Goal: Information Seeking & Learning: Learn about a topic

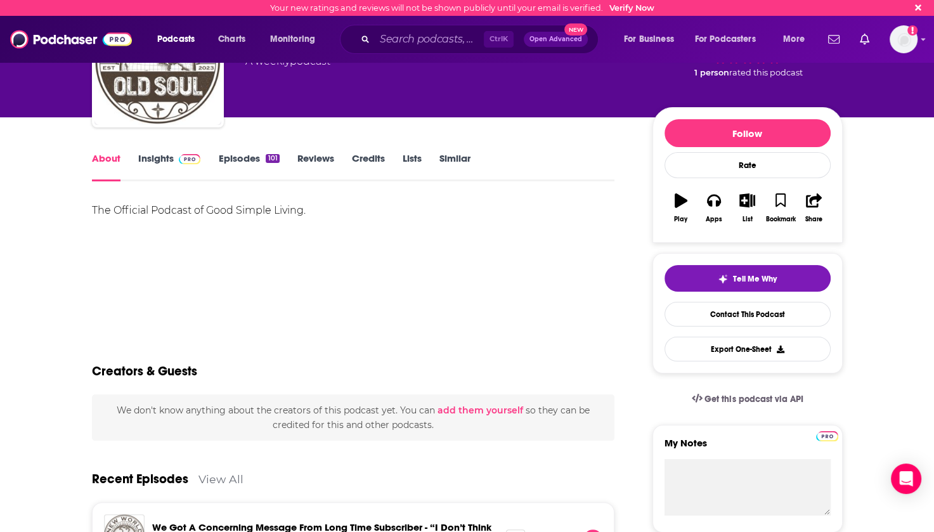
scroll to position [63, 0]
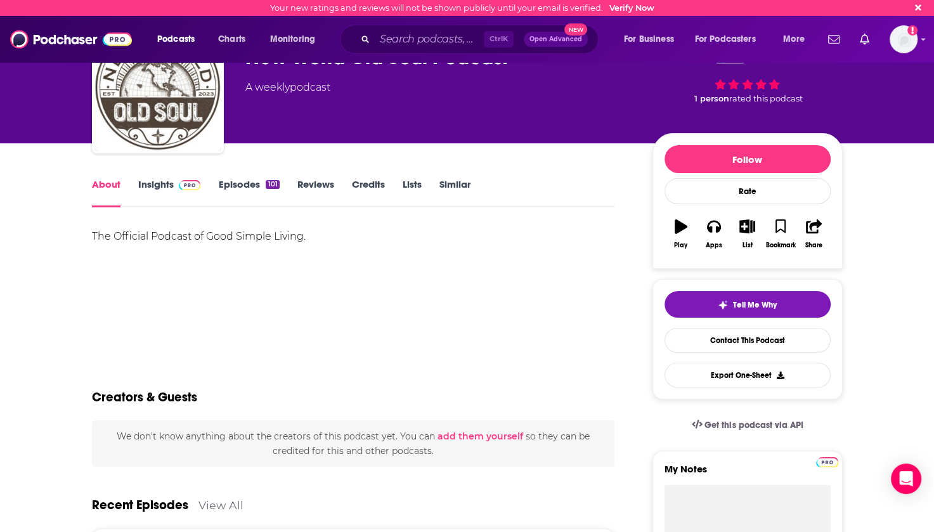
click at [162, 188] on link "Insights" at bounding box center [169, 192] width 63 height 29
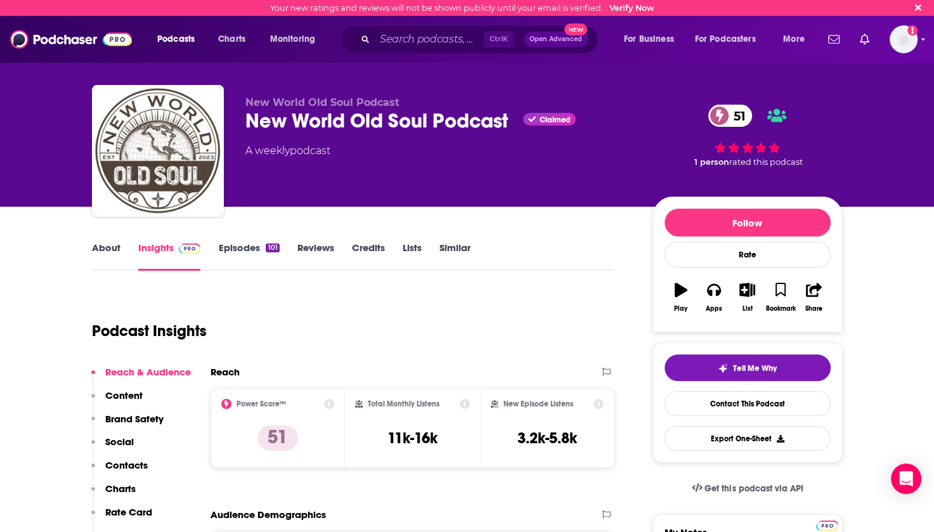
click at [111, 248] on link "About" at bounding box center [106, 256] width 29 height 29
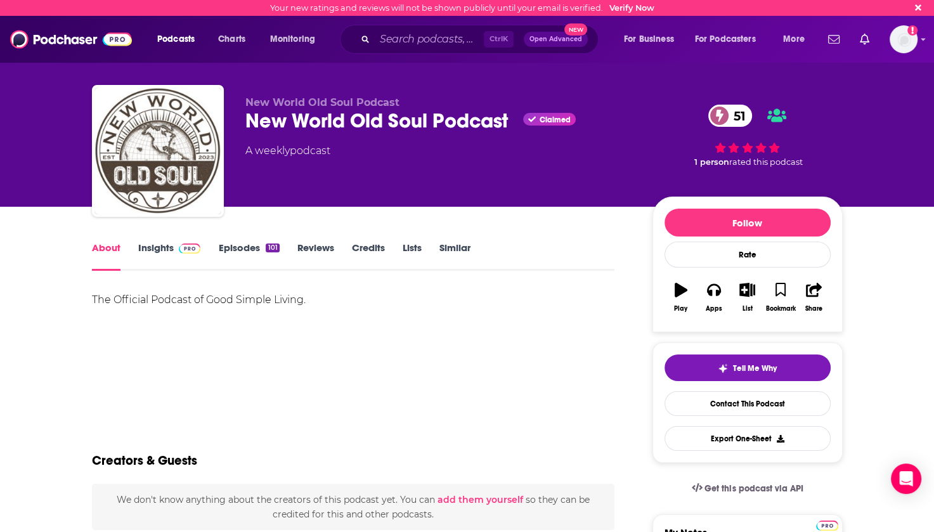
click at [260, 245] on link "Episodes 101" at bounding box center [248, 256] width 61 height 29
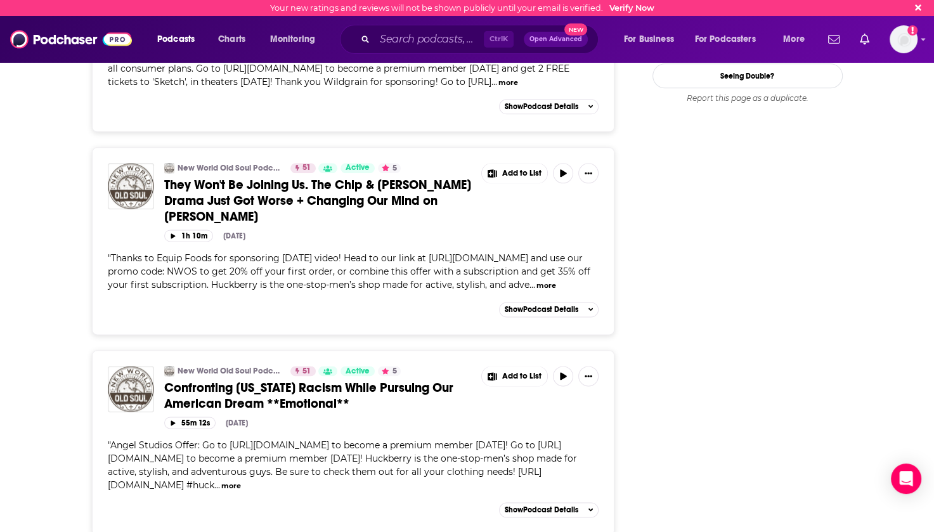
scroll to position [1586, 0]
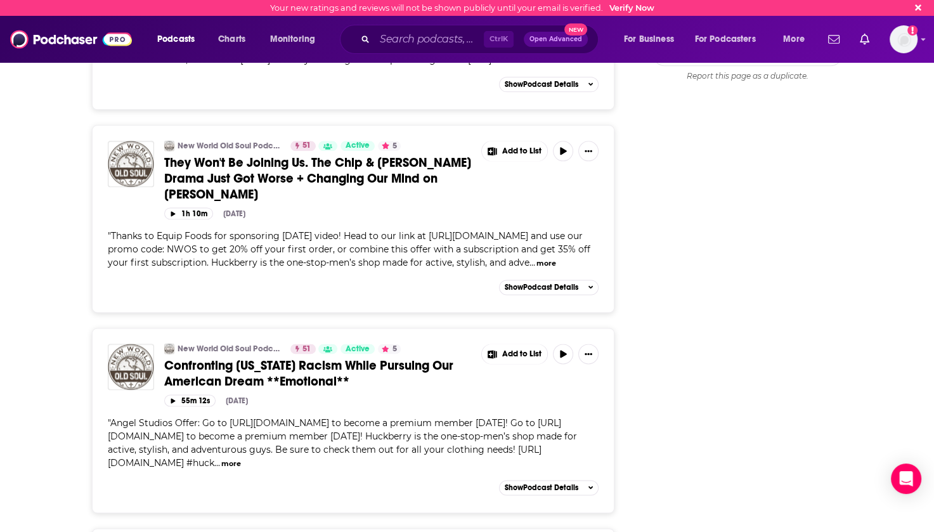
click at [537, 269] on button "more" at bounding box center [547, 263] width 20 height 11
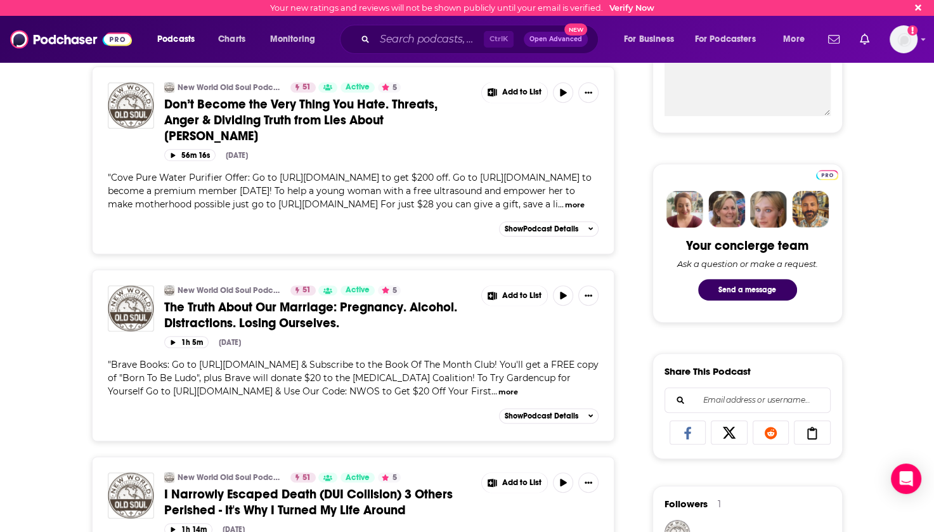
scroll to position [507, 0]
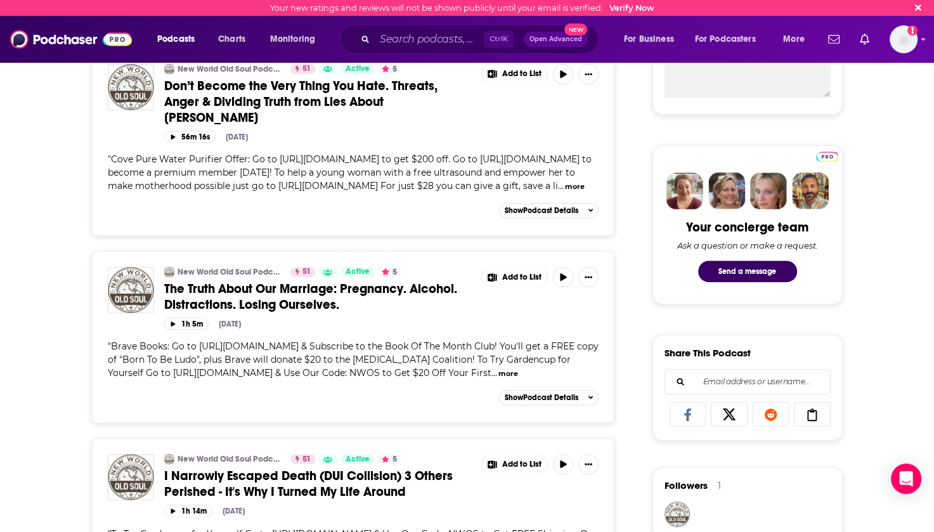
click at [316, 299] on span "The Truth About Our Marriage: Pregnancy. Alcohol. Distractions. Losing Ourselve…" at bounding box center [310, 297] width 293 height 32
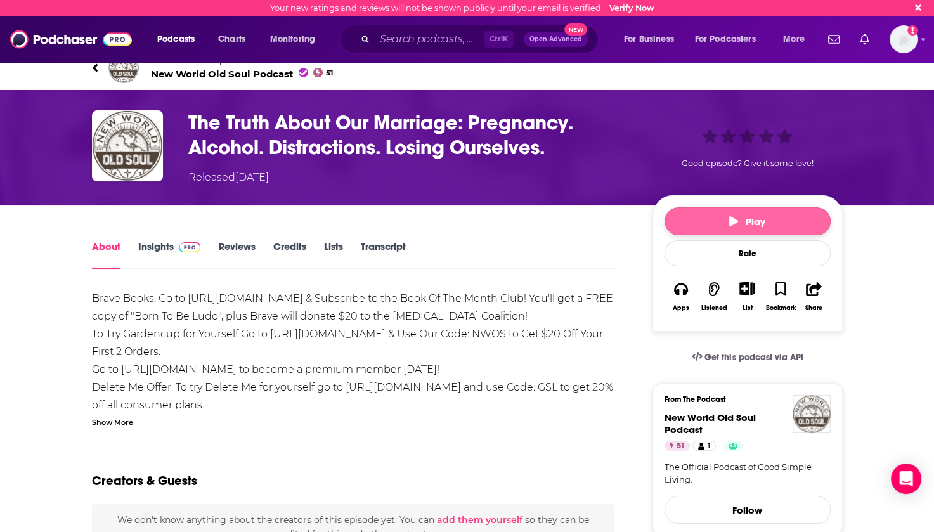
click at [751, 219] on span "Play" at bounding box center [747, 222] width 36 height 12
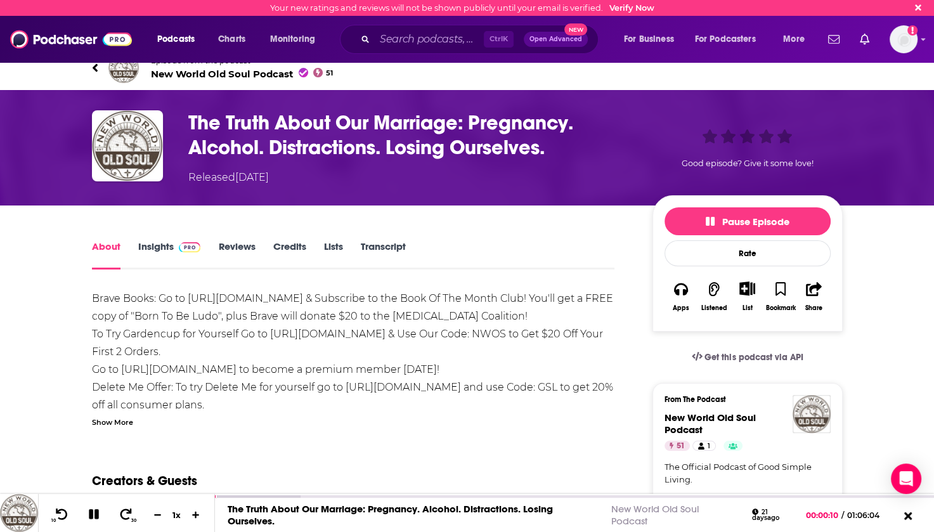
click at [159, 244] on link "Insights" at bounding box center [169, 254] width 63 height 29
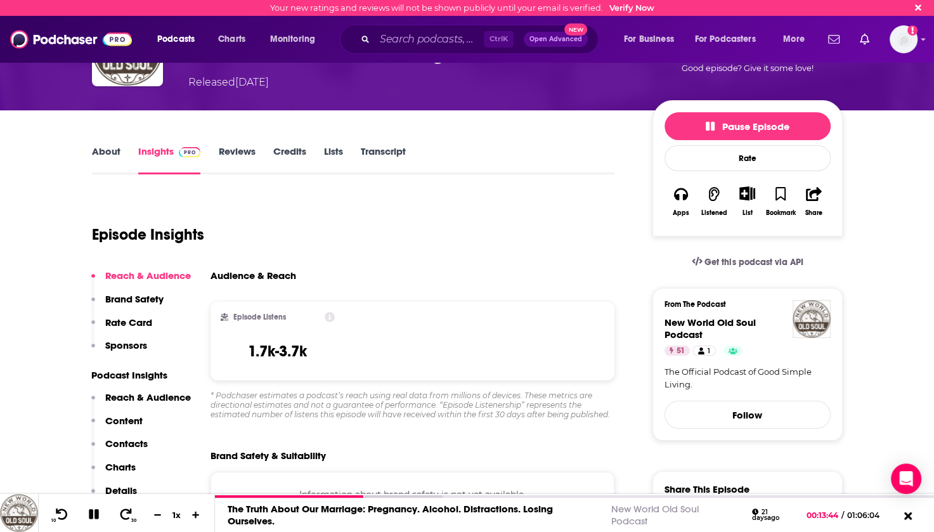
scroll to position [63, 0]
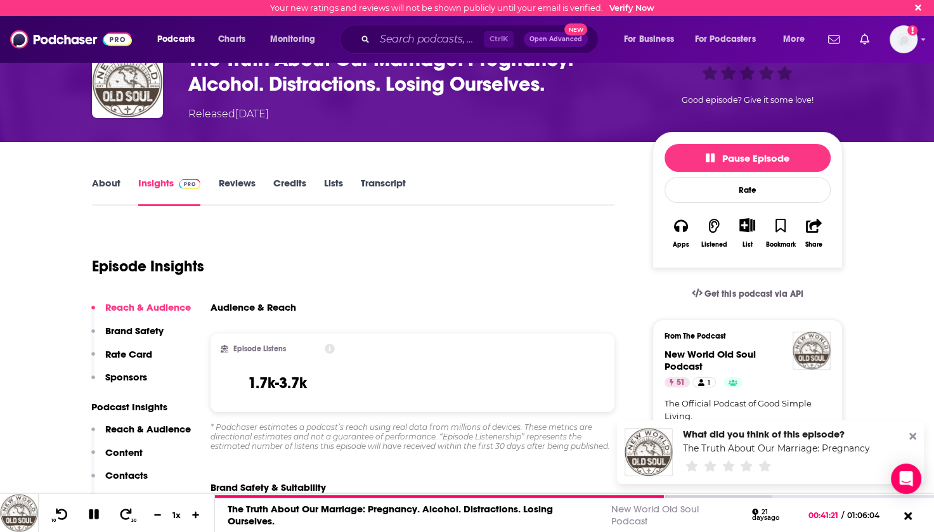
click at [103, 182] on link "About" at bounding box center [106, 191] width 29 height 29
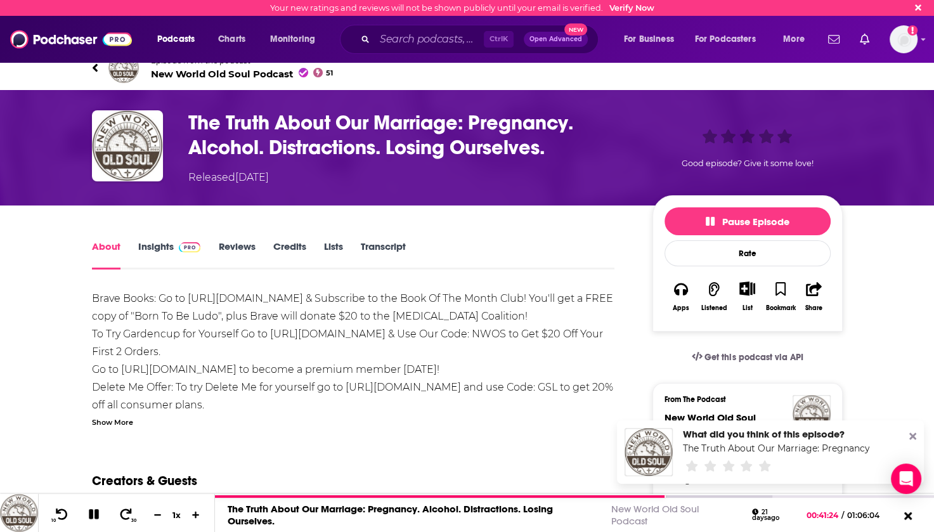
click at [231, 72] on span "New World Old Soul Podcast 51" at bounding box center [242, 74] width 183 height 12
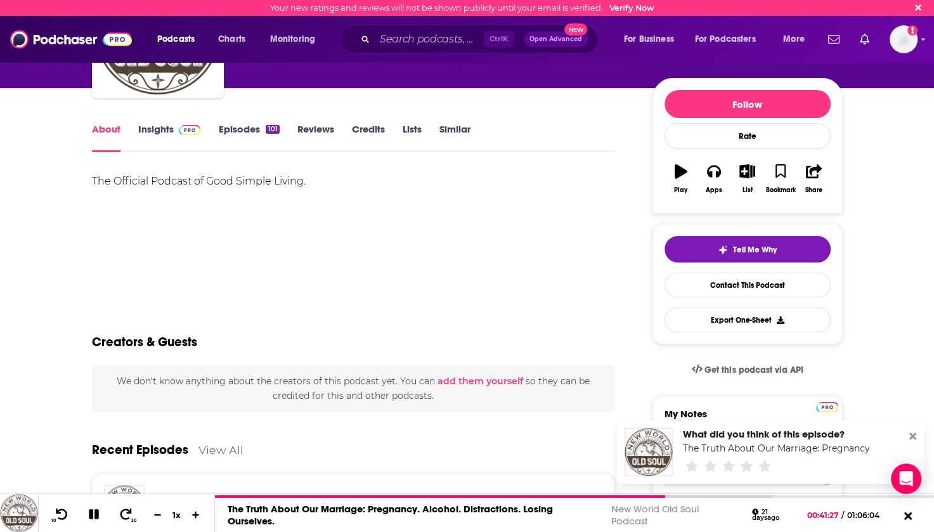
scroll to position [127, 0]
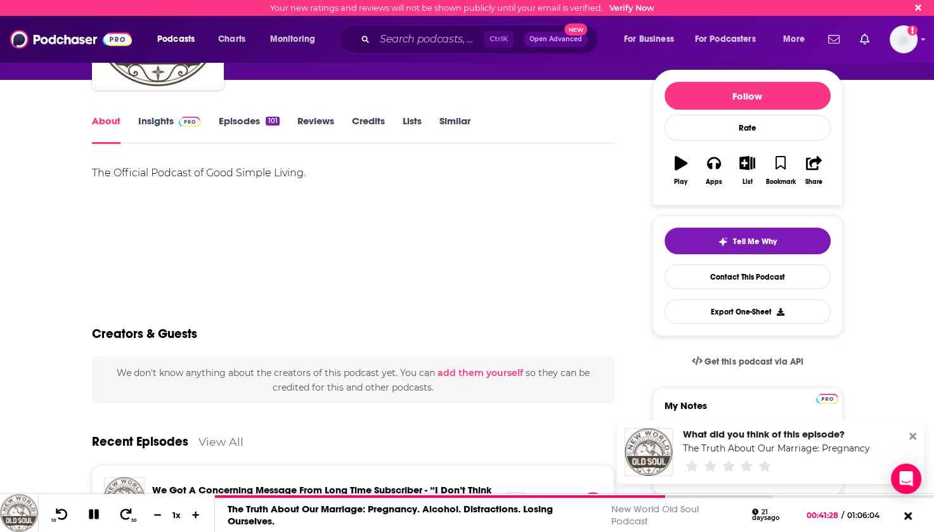
click at [254, 124] on link "Episodes 101" at bounding box center [248, 129] width 61 height 29
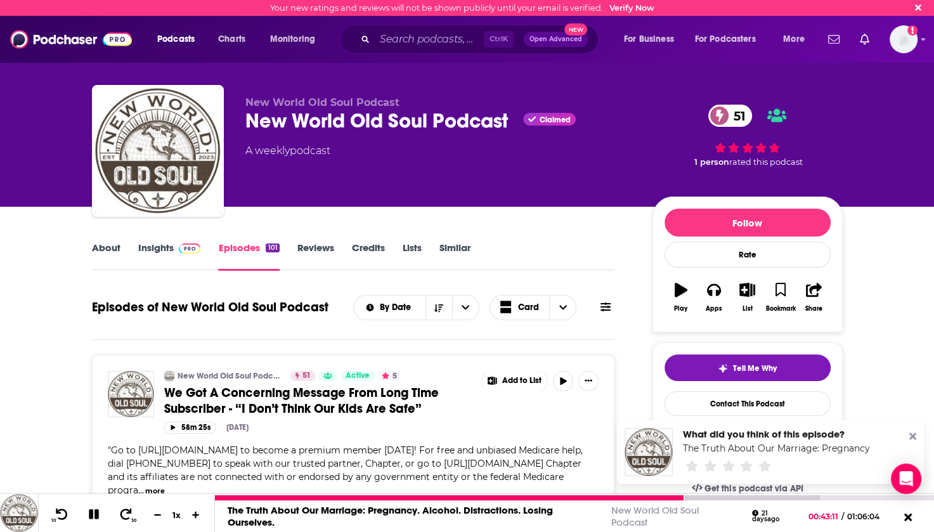
click at [94, 518] on icon at bounding box center [94, 514] width 10 height 10
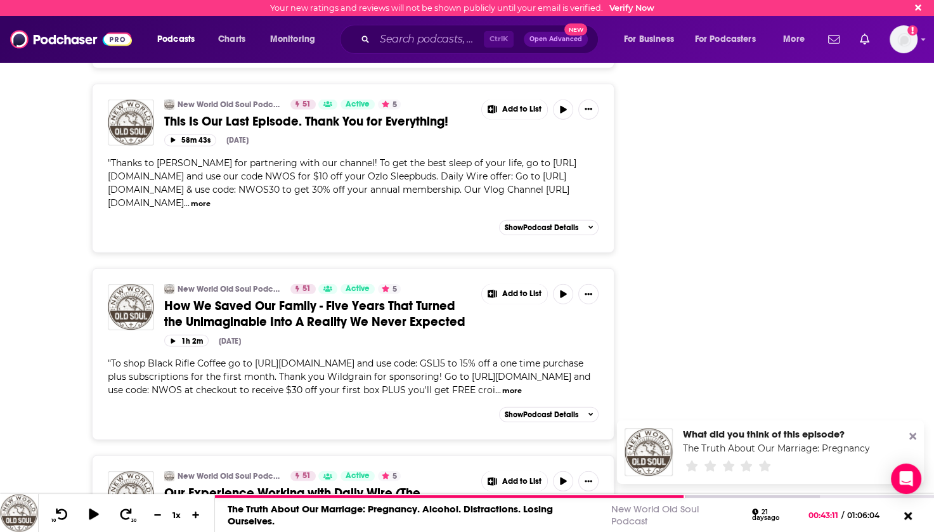
scroll to position [3425, 0]
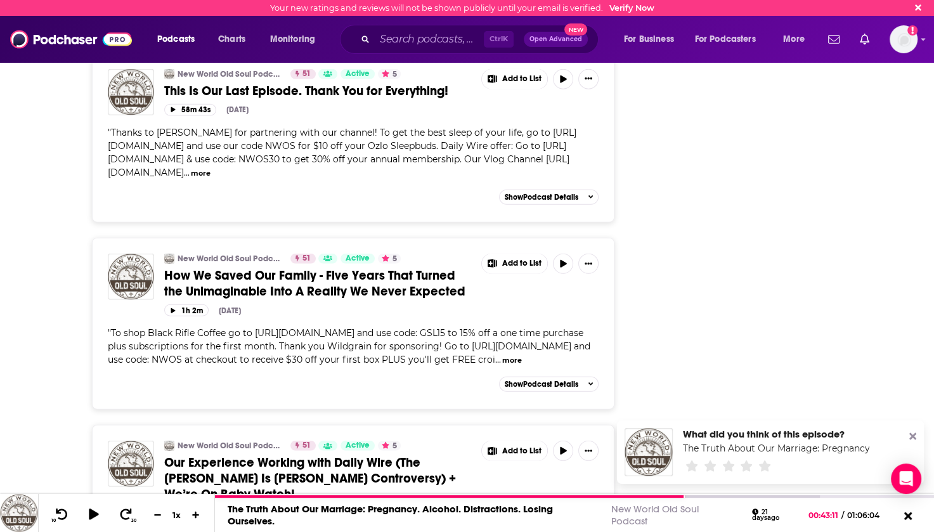
click at [211, 179] on button "more" at bounding box center [201, 173] width 20 height 11
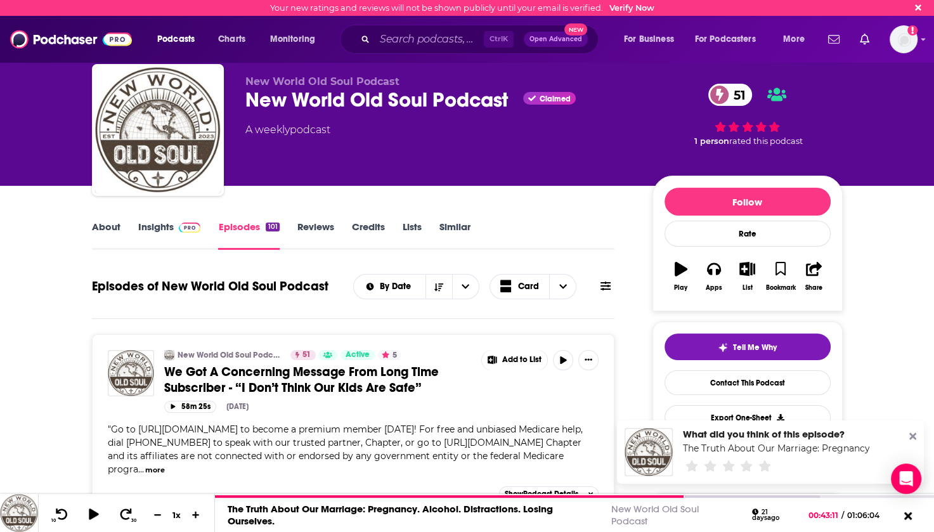
scroll to position [0, 0]
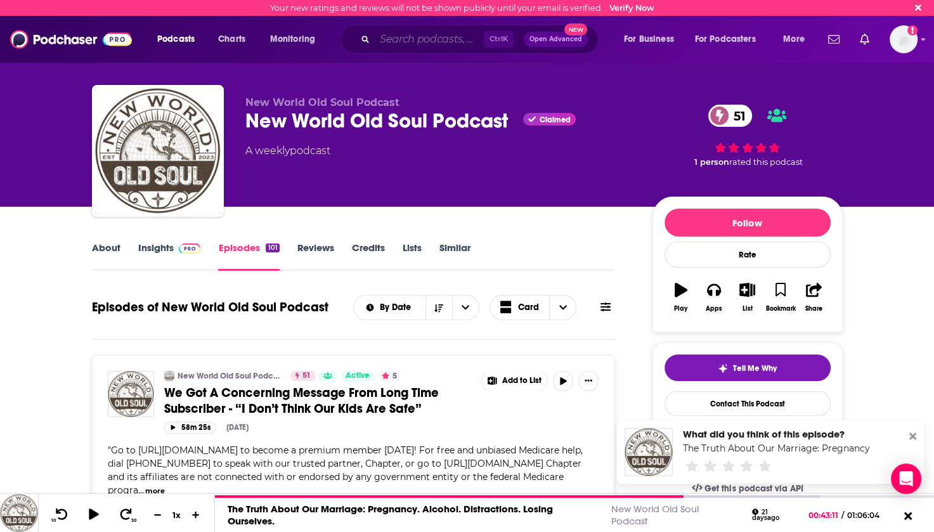
click at [397, 41] on input "Search podcasts, credits, & more..." at bounding box center [429, 39] width 109 height 20
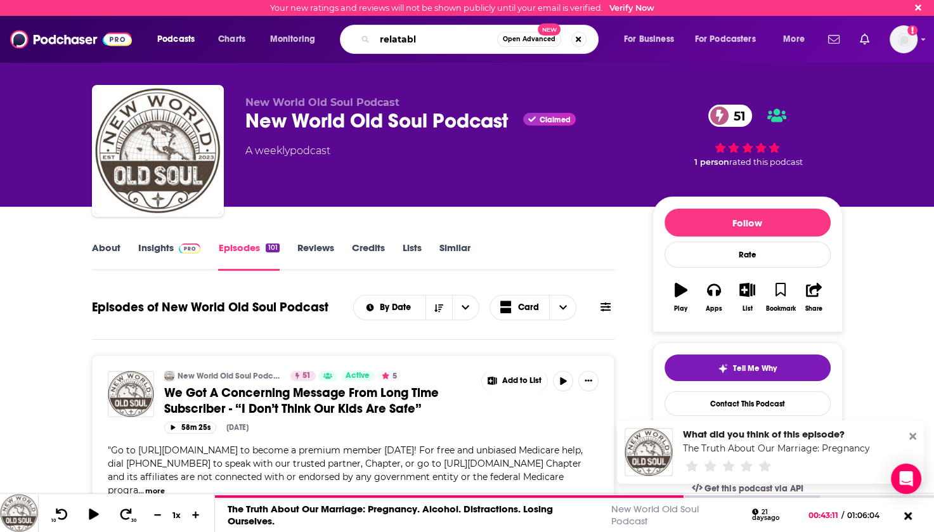
type input "relatable"
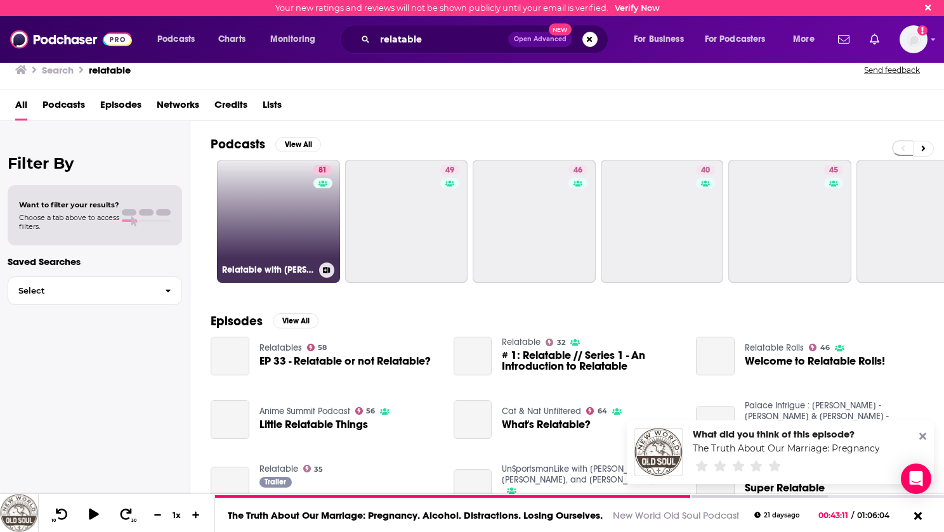
click at [264, 202] on link "81 Relatable with [PERSON_NAME] [PERSON_NAME]" at bounding box center [278, 221] width 123 height 123
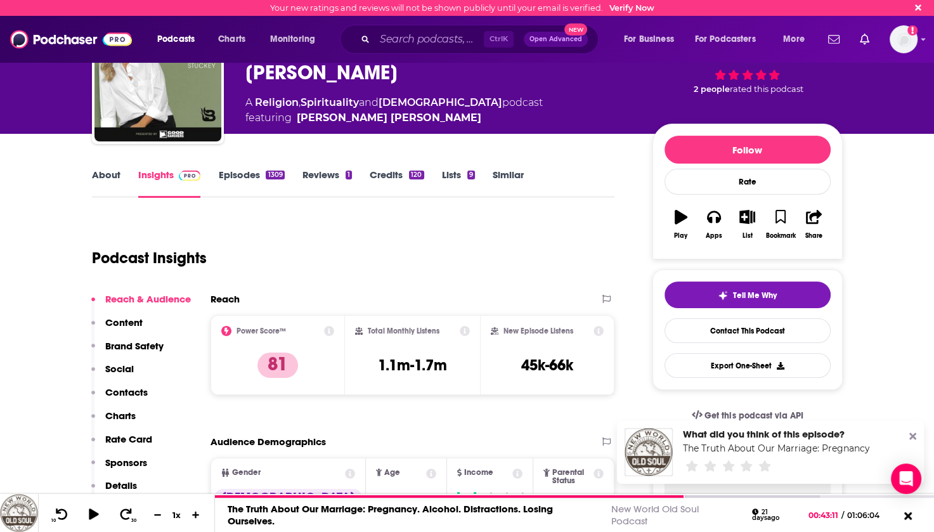
scroll to position [63, 0]
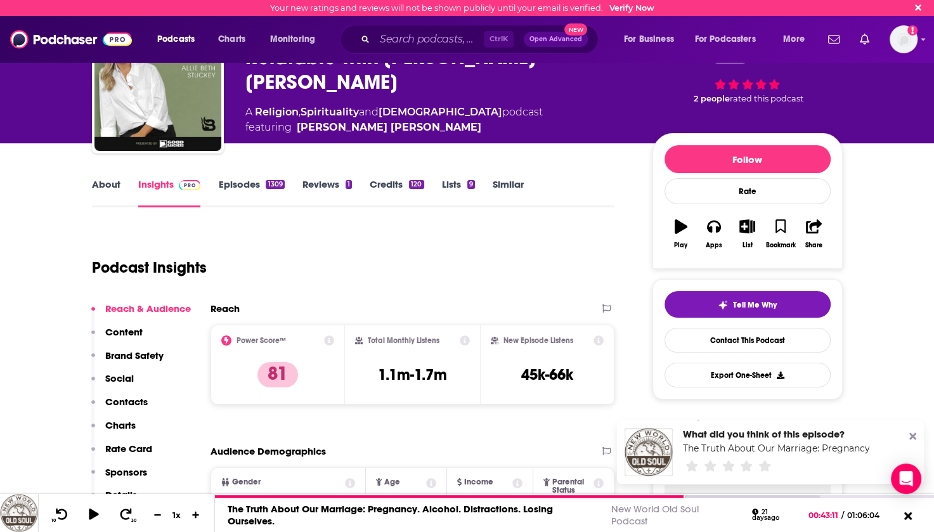
click at [246, 186] on link "Episodes 1309" at bounding box center [251, 192] width 66 height 29
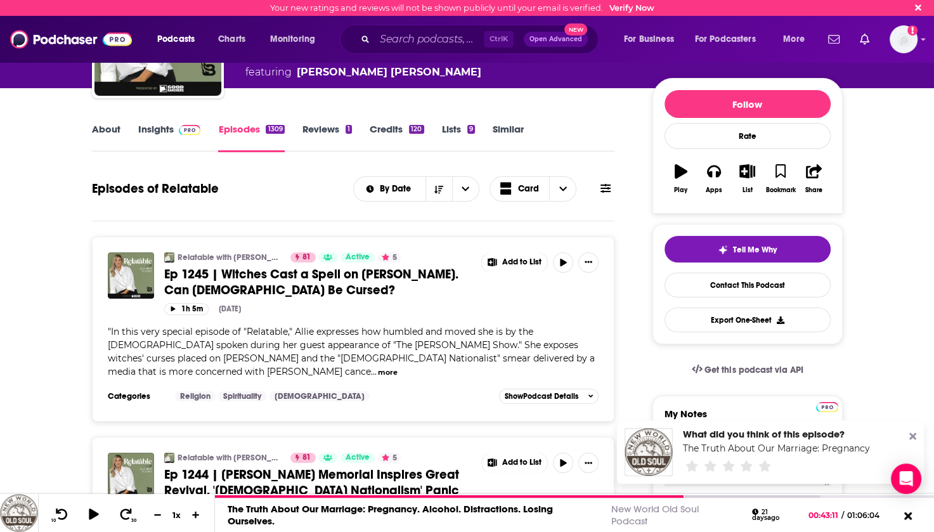
scroll to position [127, 0]
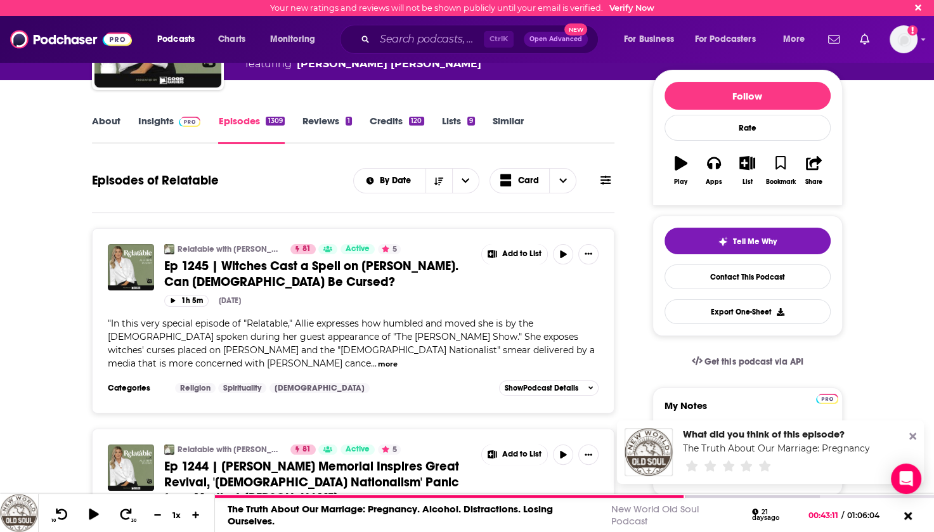
click at [332, 266] on span "Ep 1245 | Witches Cast a Spell on [PERSON_NAME]. Can [DEMOGRAPHIC_DATA] Be Curs…" at bounding box center [311, 274] width 294 height 32
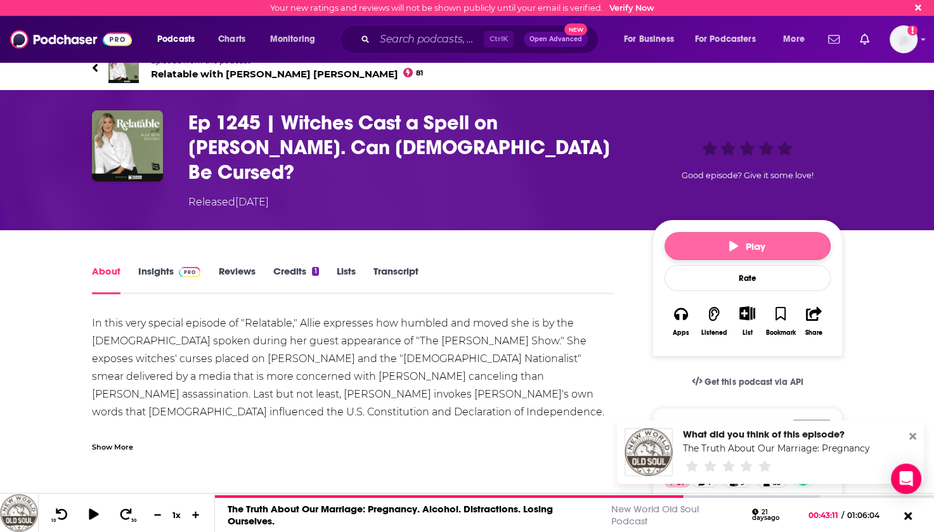
click at [746, 240] on span "Play" at bounding box center [747, 246] width 36 height 12
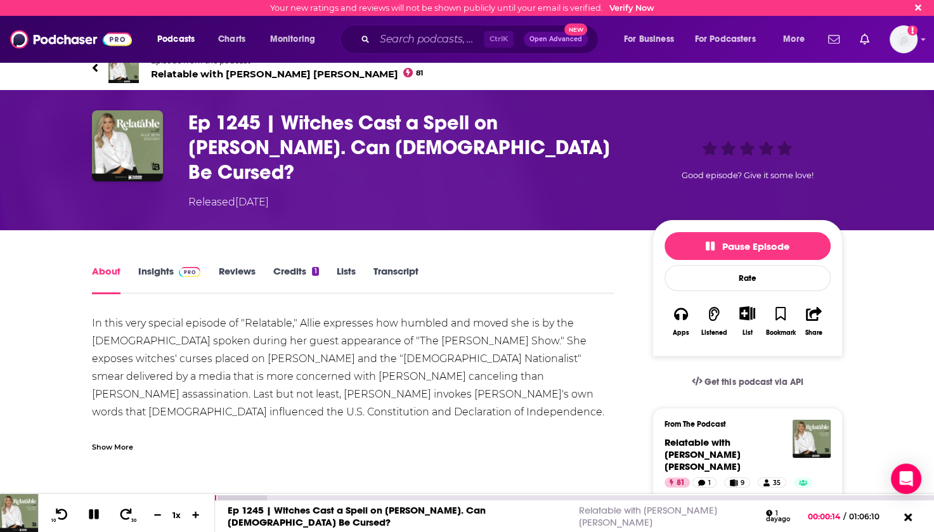
click at [94, 517] on icon at bounding box center [94, 514] width 15 height 11
click at [95, 515] on icon at bounding box center [93, 514] width 11 height 13
click at [96, 68] on icon at bounding box center [95, 68] width 6 height 13
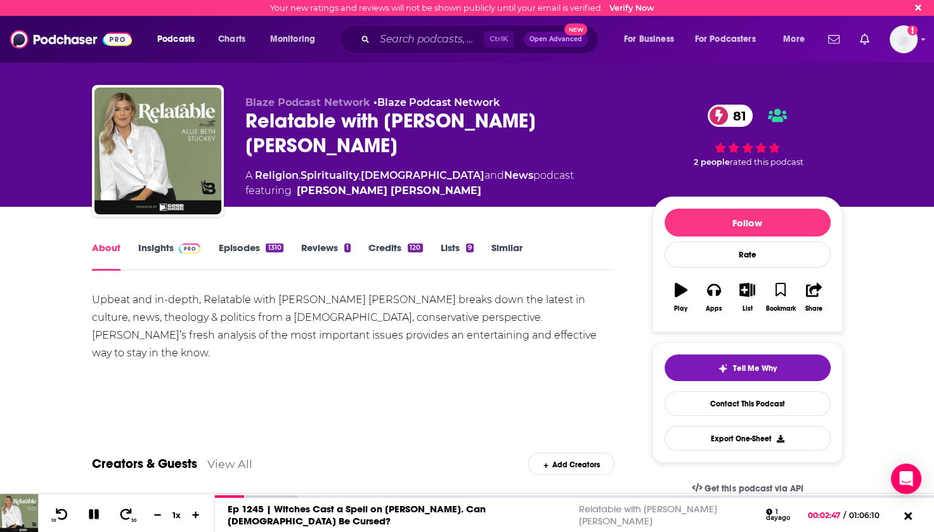
click at [235, 249] on link "Episodes 1310" at bounding box center [250, 256] width 65 height 29
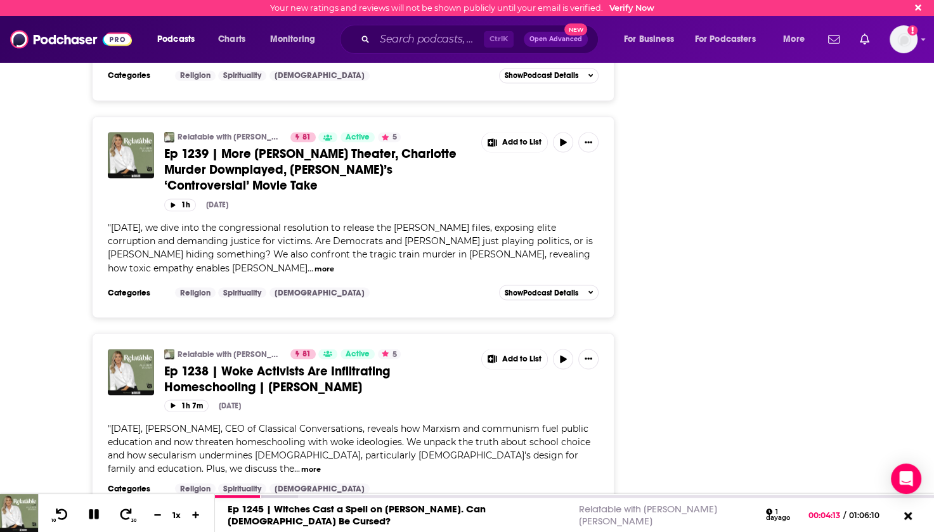
scroll to position [2093, 0]
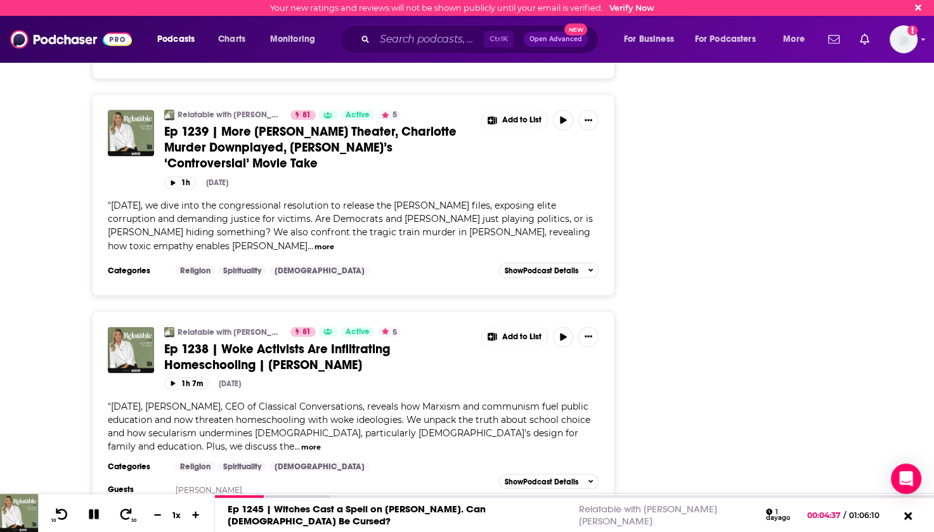
click at [301, 441] on button "more" at bounding box center [311, 446] width 20 height 11
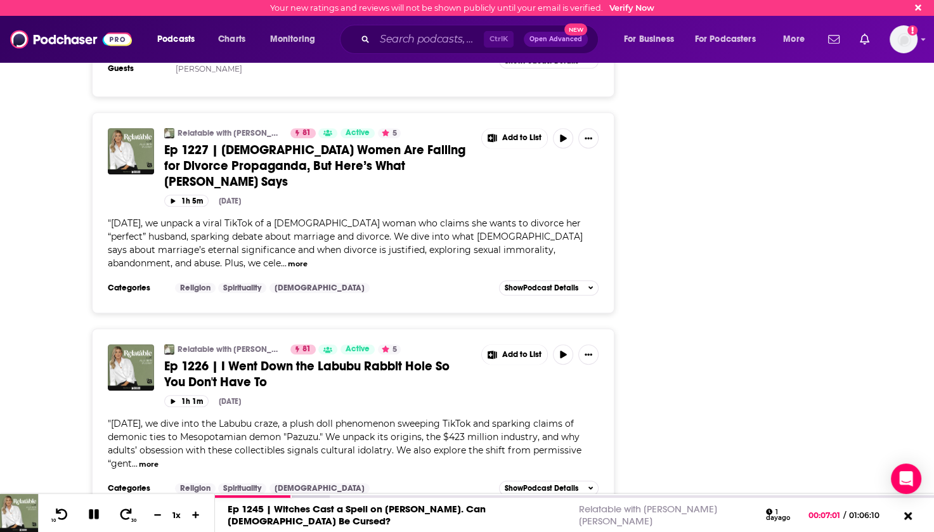
scroll to position [5317, 0]
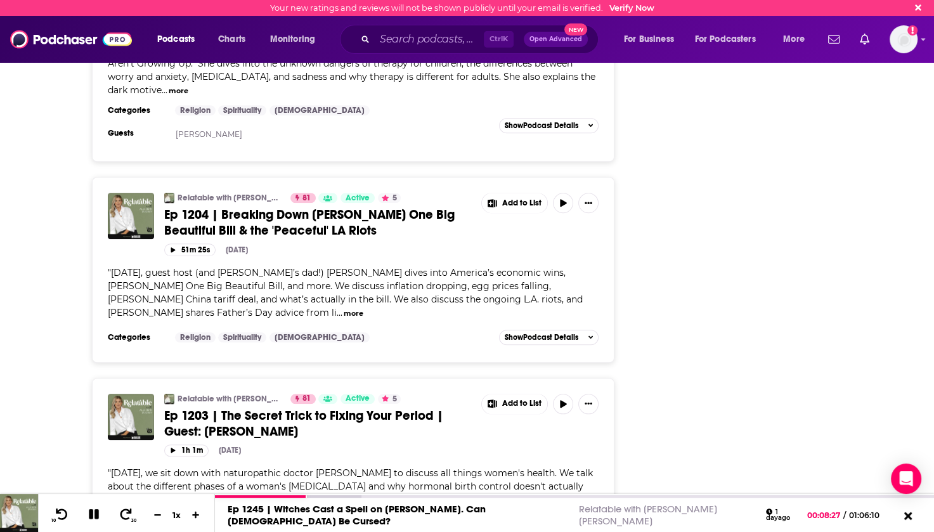
scroll to position [10435, 0]
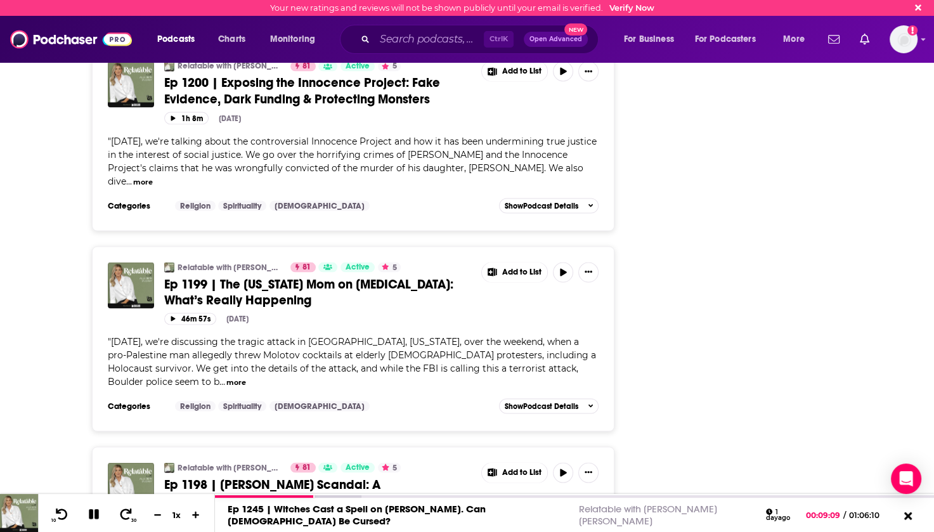
scroll to position [11640, 0]
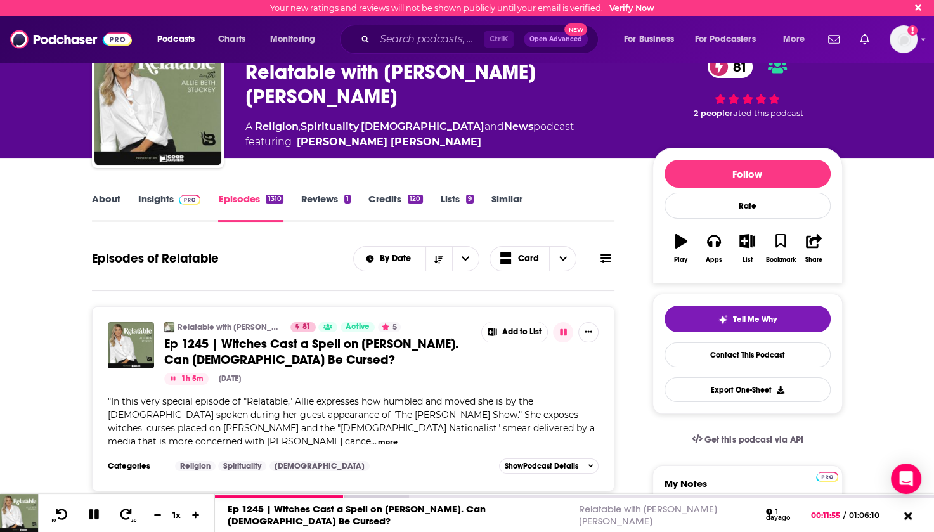
scroll to position [63, 0]
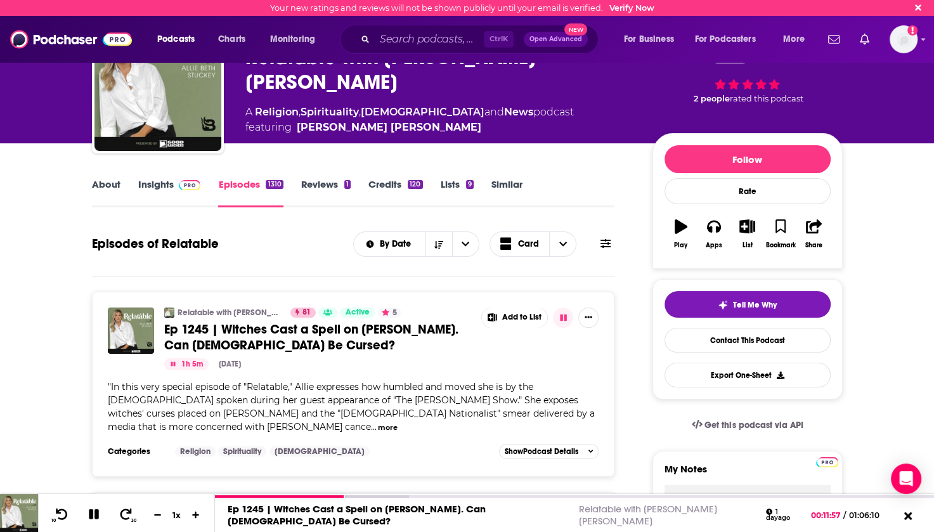
click at [606, 245] on icon at bounding box center [606, 243] width 10 height 10
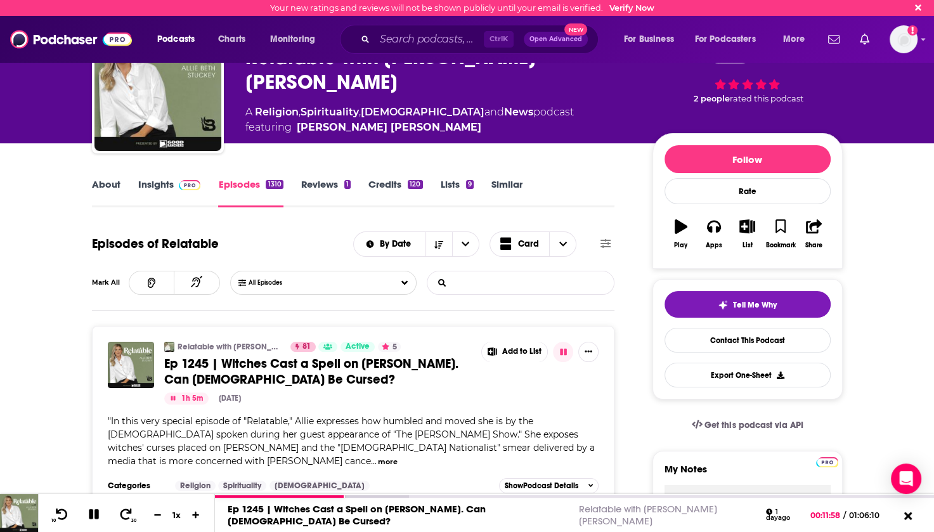
click at [515, 285] on input "List Search Input" at bounding box center [493, 282] width 133 height 23
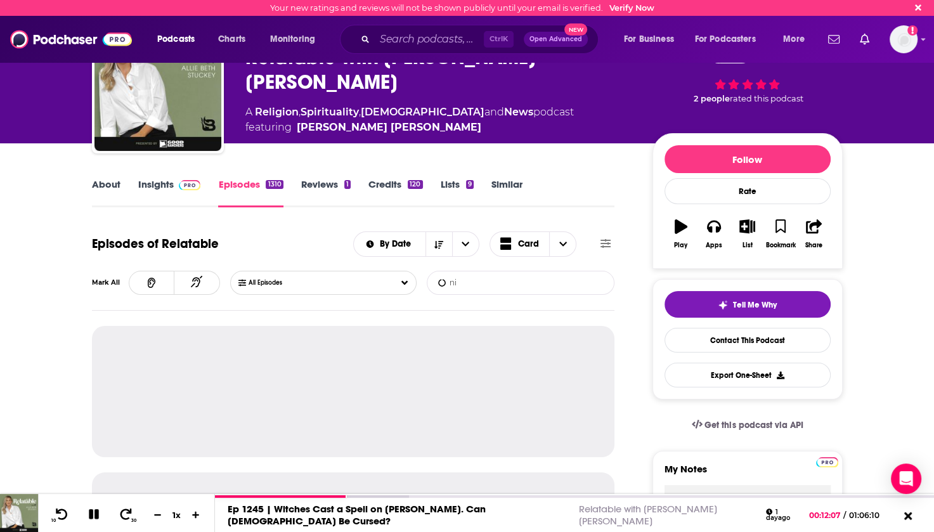
type input "n"
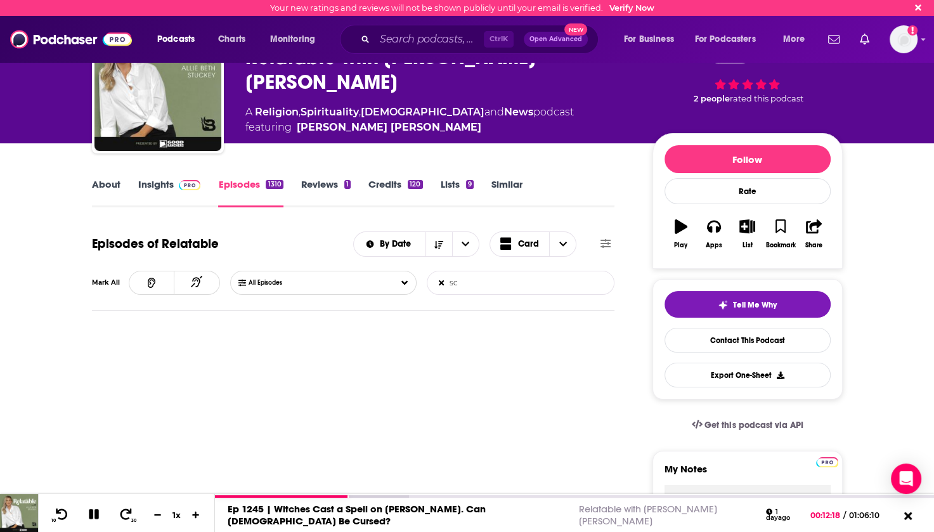
type input "s"
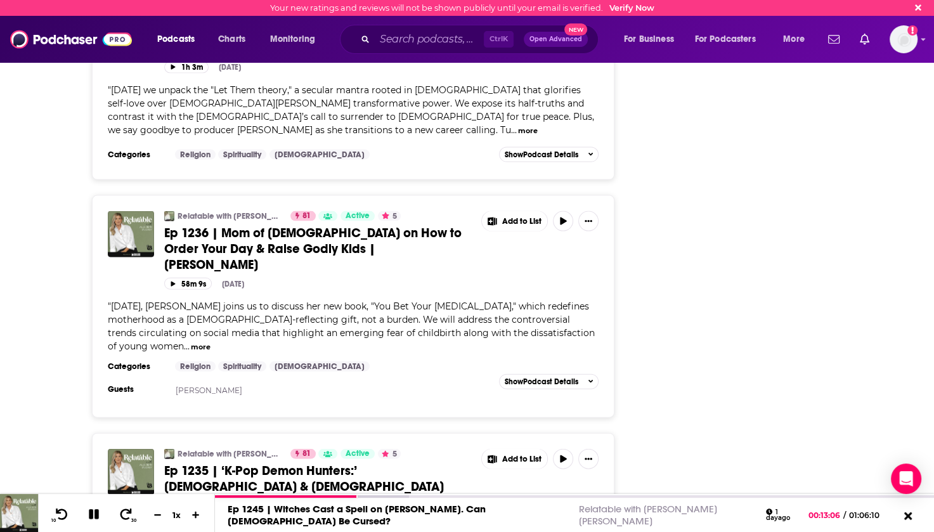
scroll to position [2664, 0]
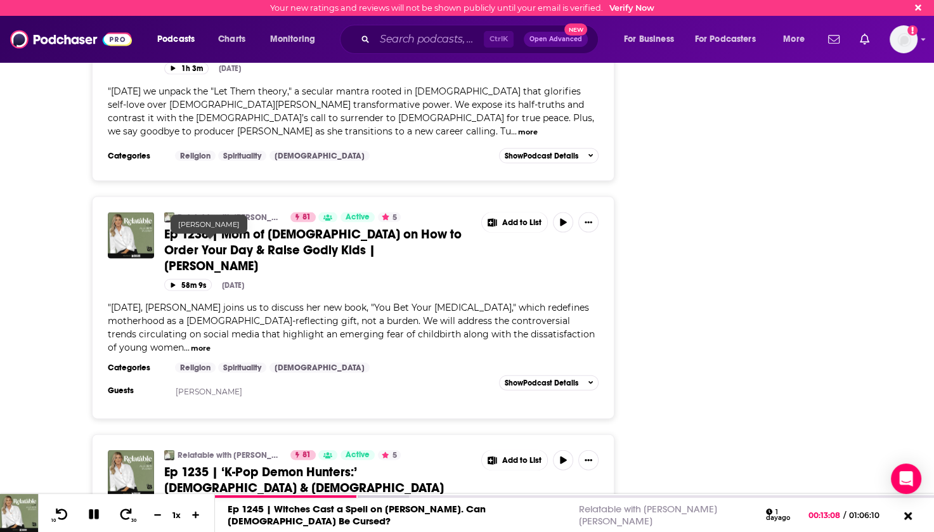
drag, startPoint x: 252, startPoint y: 240, endPoint x: 174, endPoint y: 244, distance: 77.4
click at [174, 383] on div "Guests [PERSON_NAME]" at bounding box center [225, 390] width 235 height 15
copy link "[PERSON_NAME]"
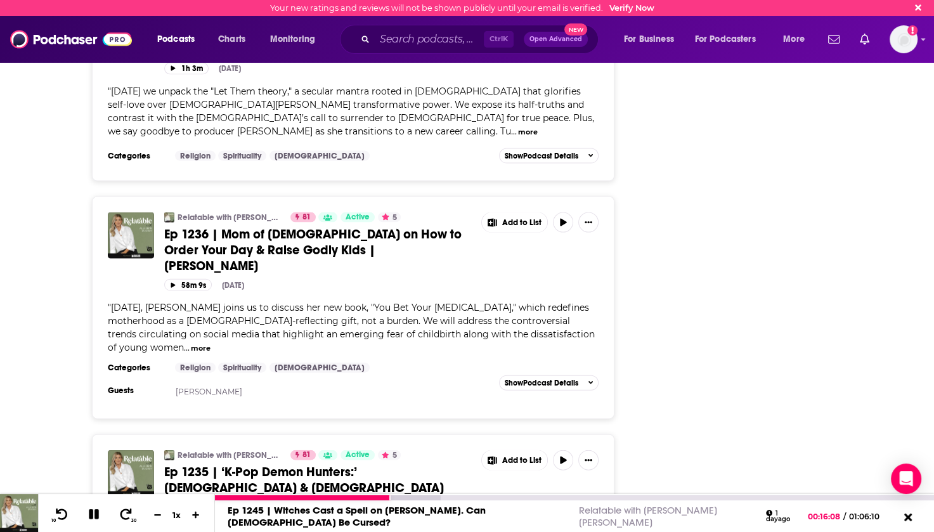
click at [89, 516] on icon at bounding box center [94, 514] width 10 height 10
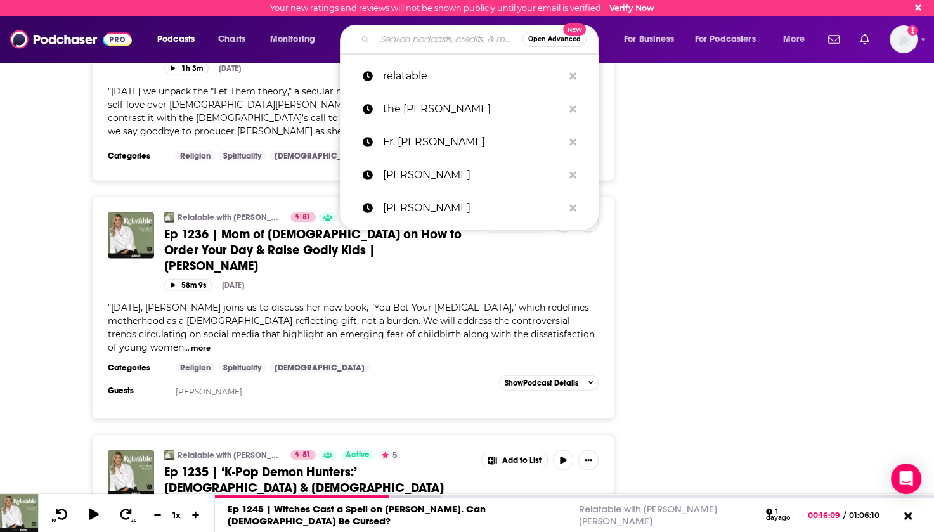
click at [414, 46] on input "Search podcasts, credits, & more..." at bounding box center [449, 39] width 148 height 20
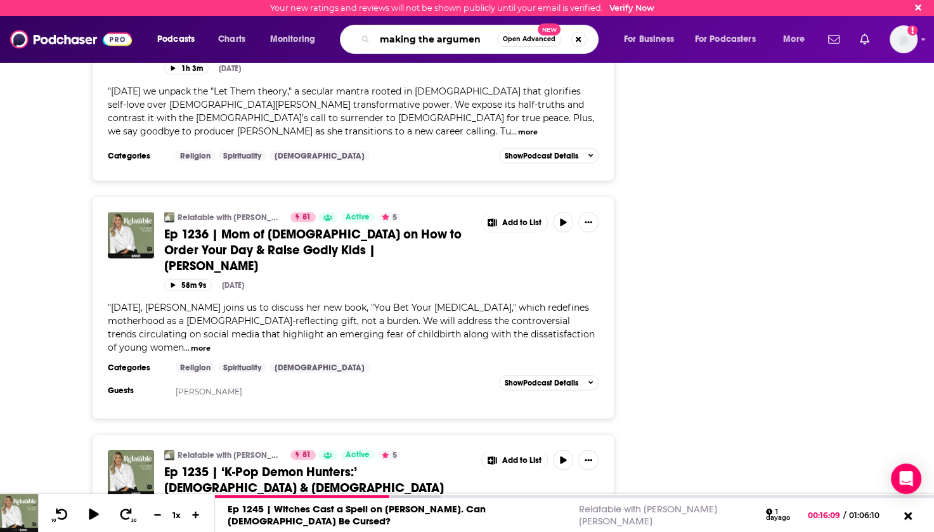
type input "making the argument"
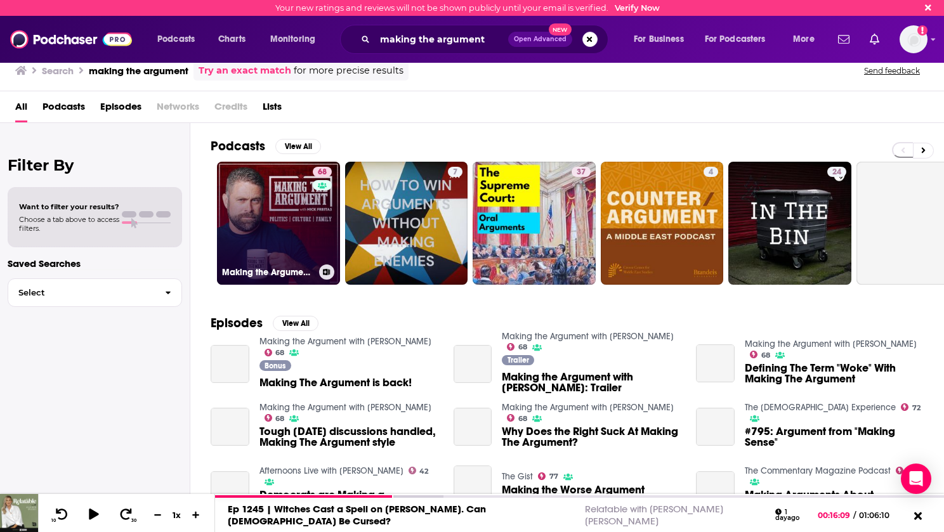
click at [282, 205] on link "68 Making the Argument with [PERSON_NAME]" at bounding box center [278, 223] width 123 height 123
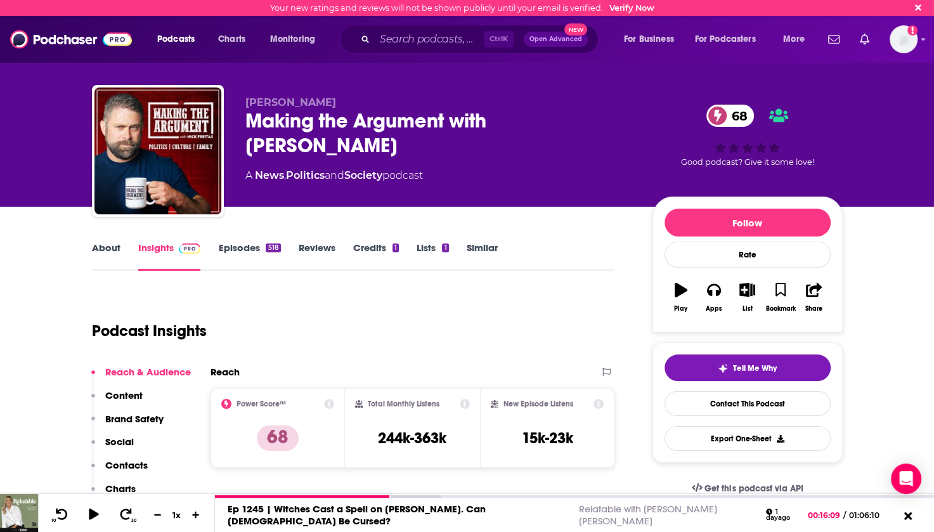
click at [233, 253] on link "Episodes 518" at bounding box center [249, 256] width 62 height 29
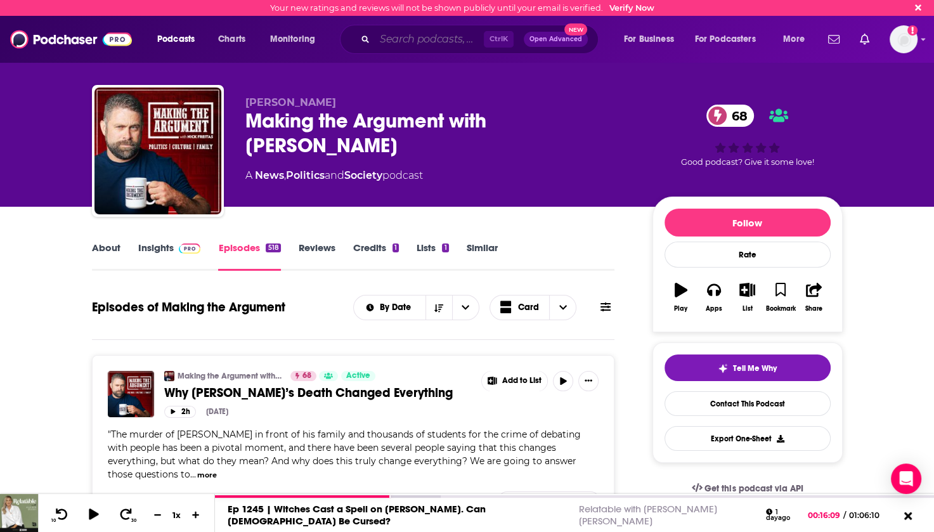
click at [420, 40] on input "Search podcasts, credits, & more..." at bounding box center [429, 39] width 109 height 20
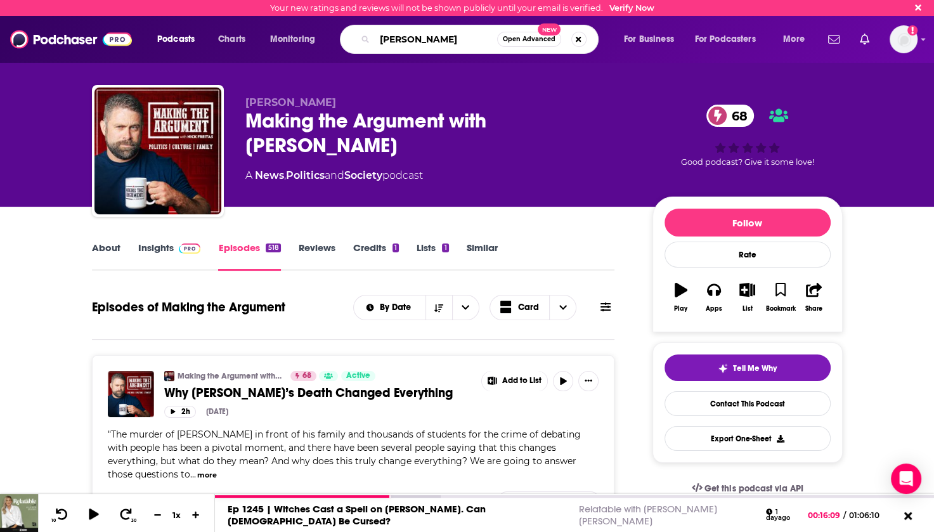
type input "[PERSON_NAME]"
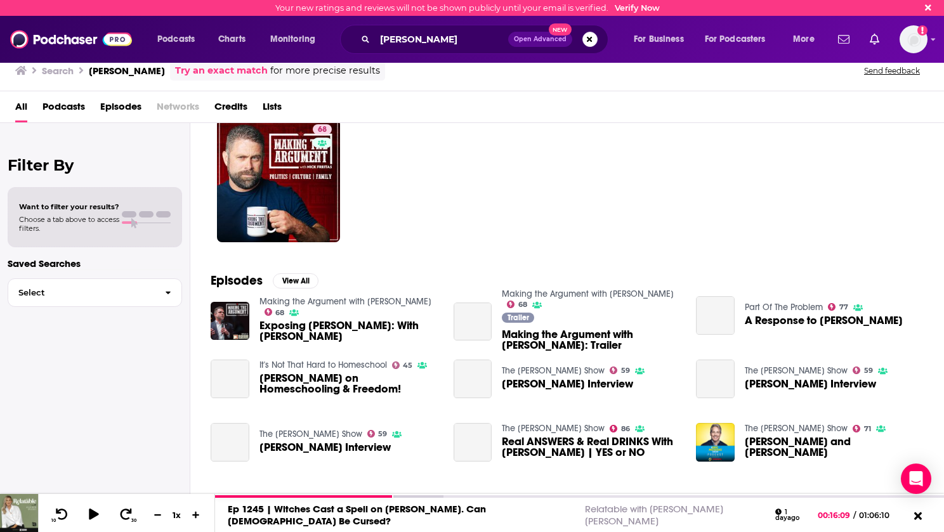
scroll to position [127, 0]
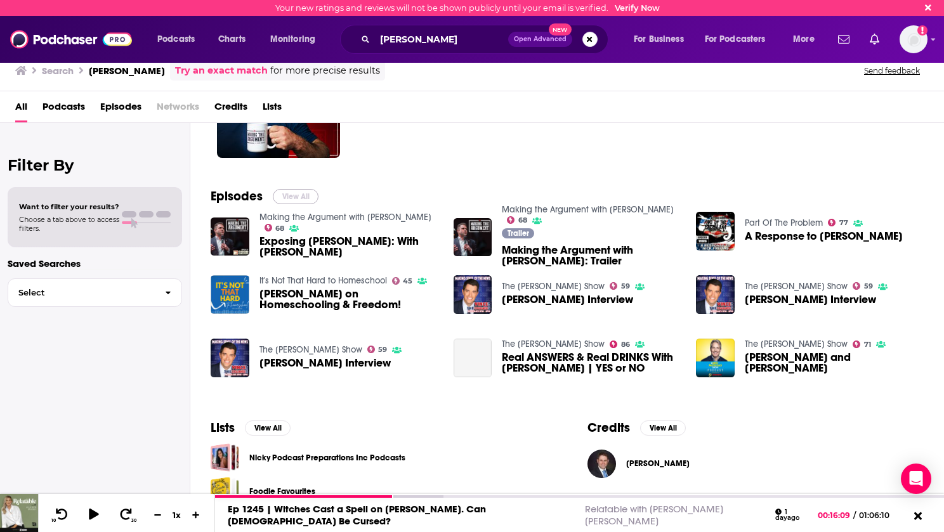
click at [299, 195] on button "View All" at bounding box center [296, 196] width 46 height 15
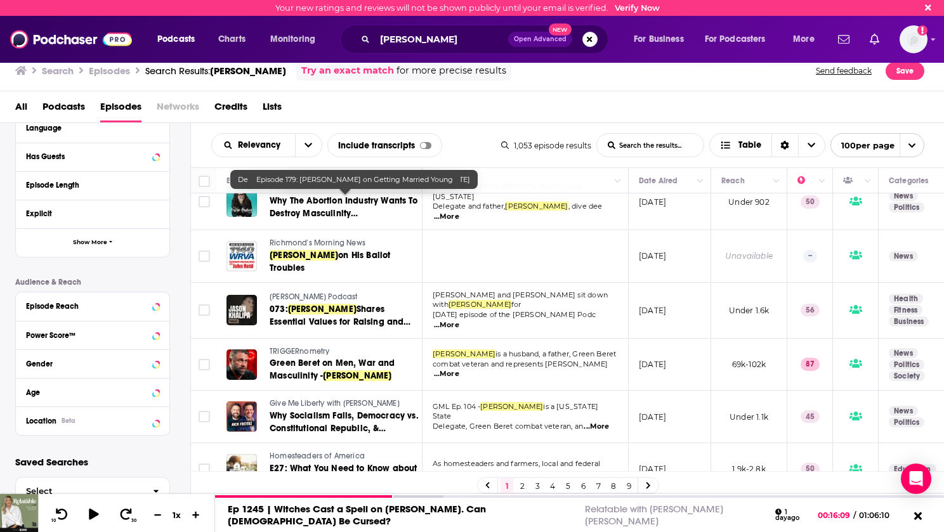
scroll to position [4766, 0]
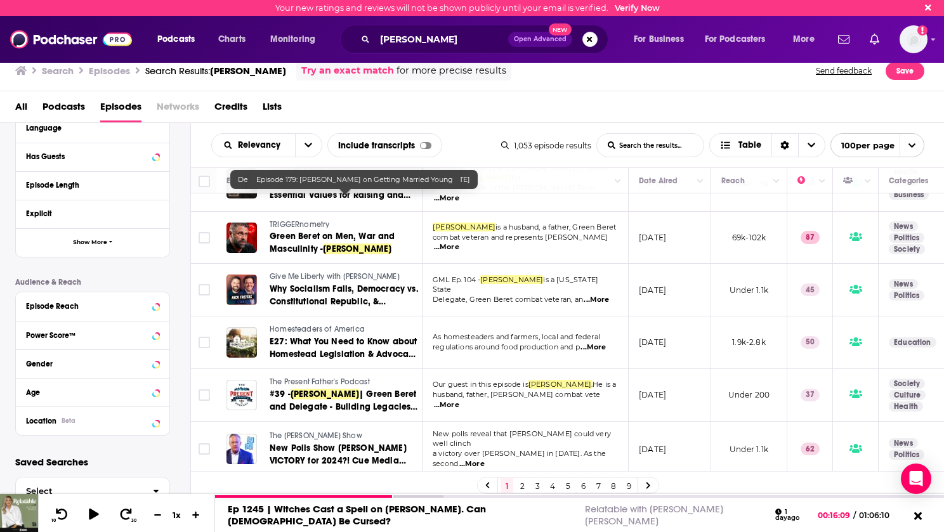
click at [523, 488] on link "2" at bounding box center [522, 485] width 13 height 15
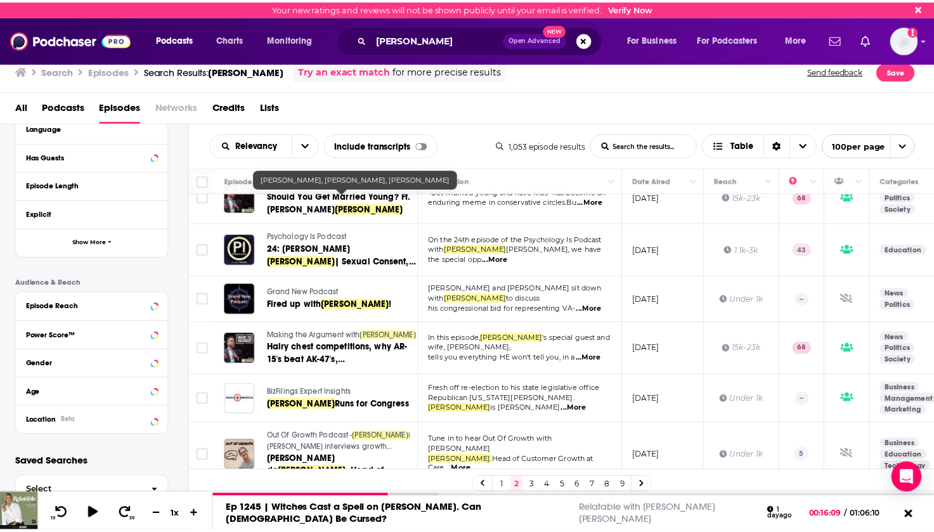
scroll to position [4950, 0]
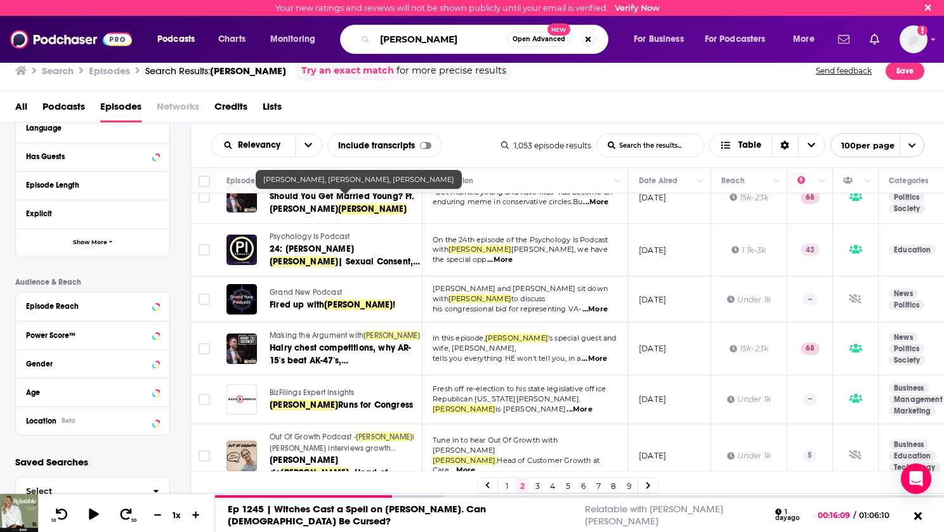
drag, startPoint x: 457, startPoint y: 45, endPoint x: 376, endPoint y: 52, distance: 81.5
click at [376, 52] on div "[PERSON_NAME] Open Advanced New" at bounding box center [474, 39] width 268 height 29
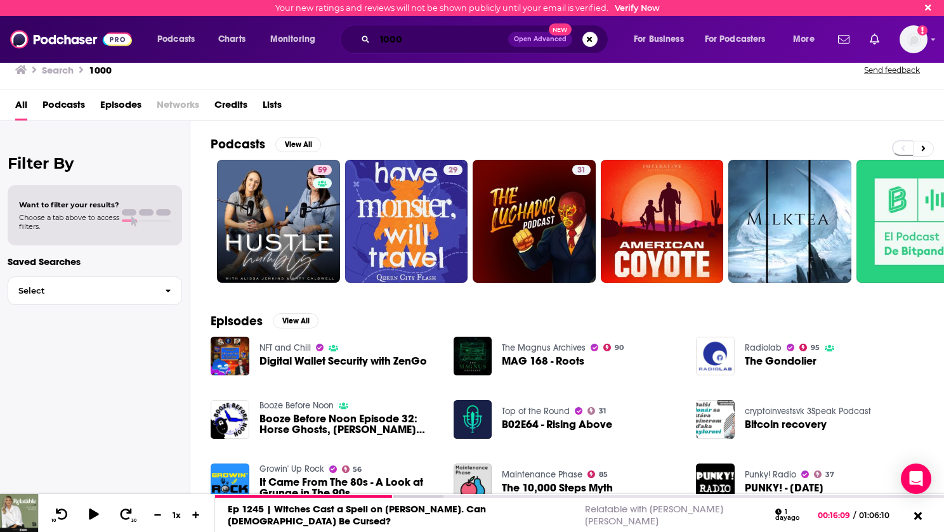
click at [440, 39] on input "1000" at bounding box center [441, 39] width 133 height 20
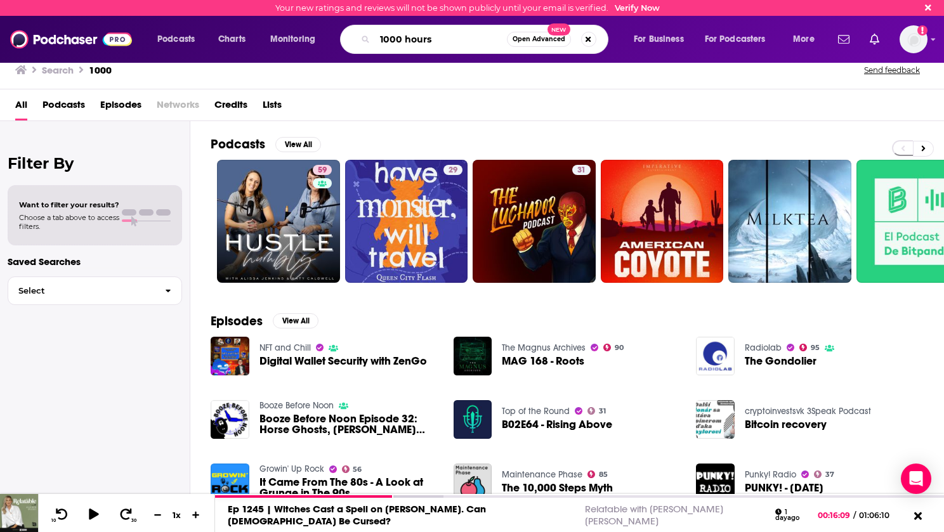
type input "1000 hours"
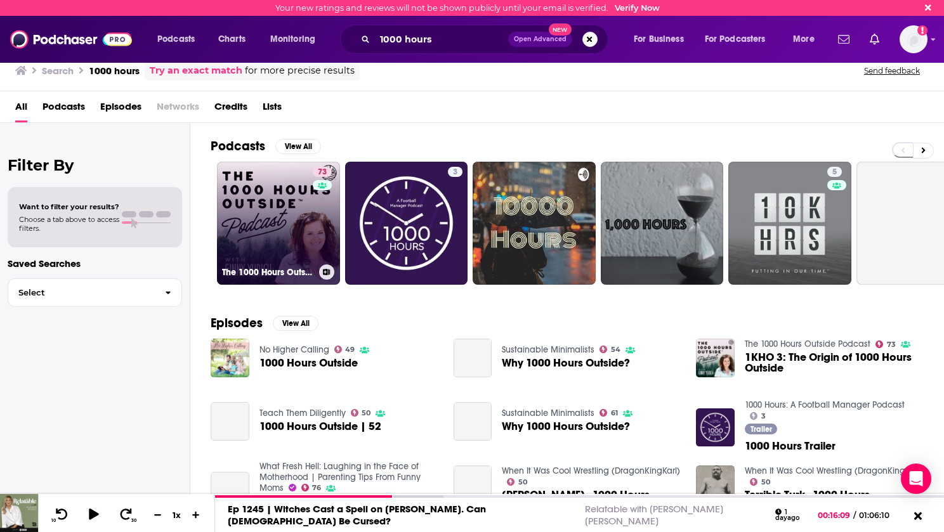
click at [284, 219] on link "73 The 1000 Hours Outside Podcast" at bounding box center [278, 223] width 123 height 123
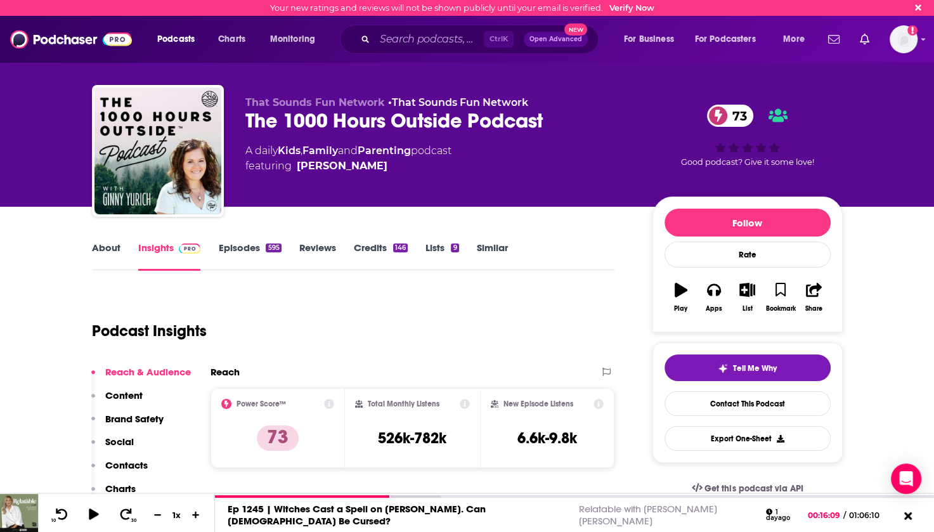
click at [242, 251] on link "Episodes 595" at bounding box center [249, 256] width 63 height 29
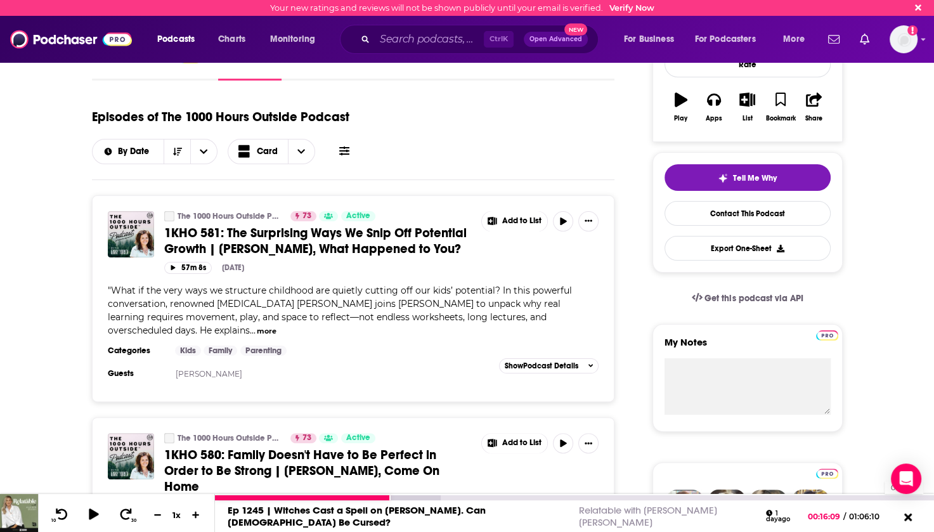
scroll to position [317, 0]
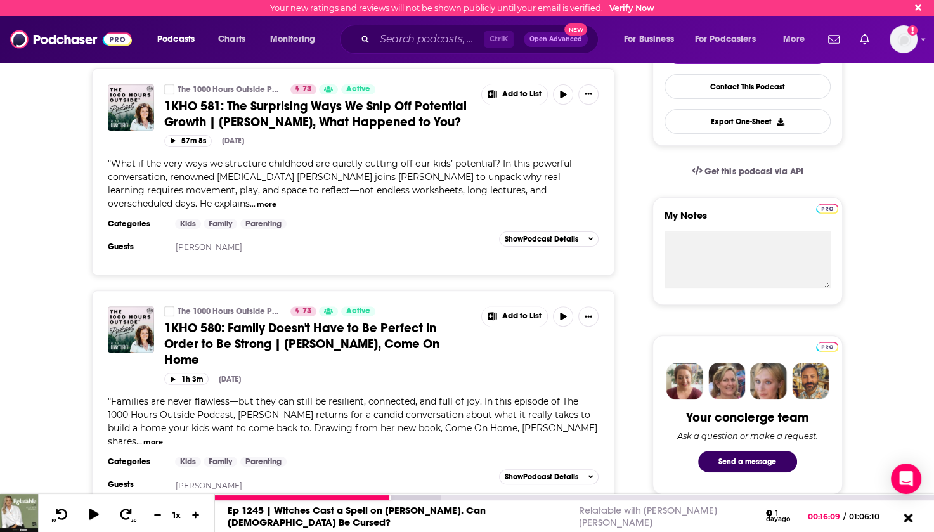
click at [906, 516] on icon at bounding box center [908, 517] width 9 height 9
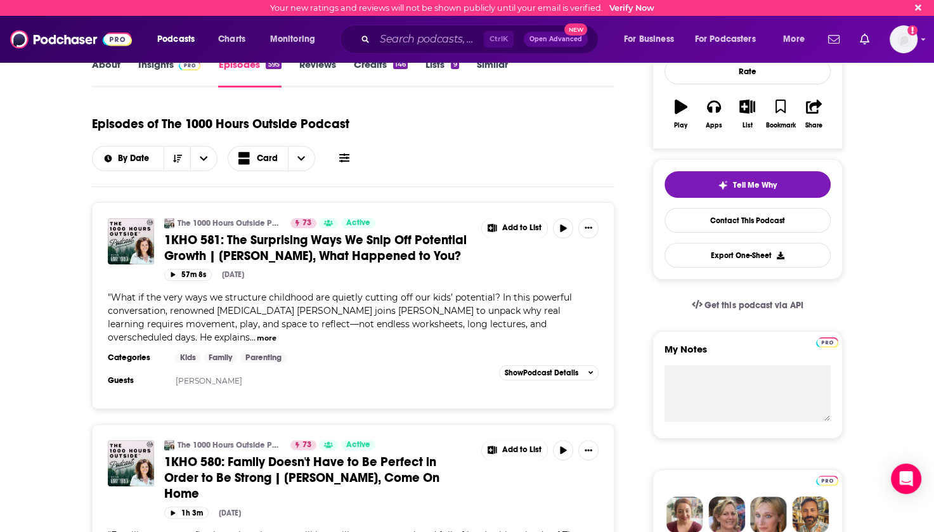
scroll to position [190, 0]
